Goal: Find specific page/section: Find specific page/section

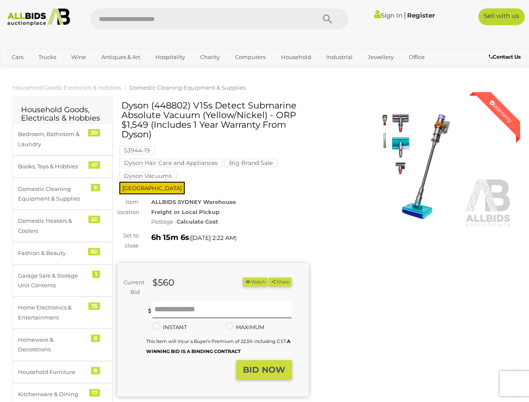
click at [264, 201] on div "ALLBIDS SYDNEY Warehouse Freight or Local Pickup Postage - Calculate Cost" at bounding box center [230, 211] width 170 height 29
click at [327, 19] on icon "Search" at bounding box center [327, 19] width 9 height 13
click at [18, 57] on link "Cars" at bounding box center [17, 57] width 23 height 14
click at [47, 57] on link "Trucks" at bounding box center [47, 57] width 28 height 14
click at [78, 57] on link "Wine" at bounding box center [79, 57] width 26 height 14
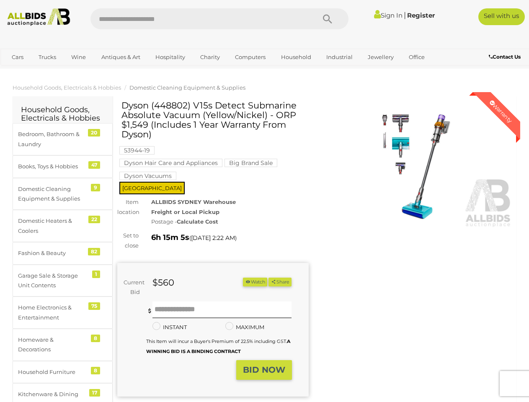
click at [120, 57] on link "Antiques & Art" at bounding box center [121, 57] width 50 height 14
click at [170, 57] on link "Hospitality" at bounding box center [170, 57] width 41 height 14
click at [209, 57] on link "Charity" at bounding box center [210, 57] width 31 height 14
click at [249, 57] on link "Computers" at bounding box center [249, 57] width 41 height 14
click at [295, 57] on link "Household" at bounding box center [296, 57] width 41 height 14
